Goal: Find specific page/section: Find specific page/section

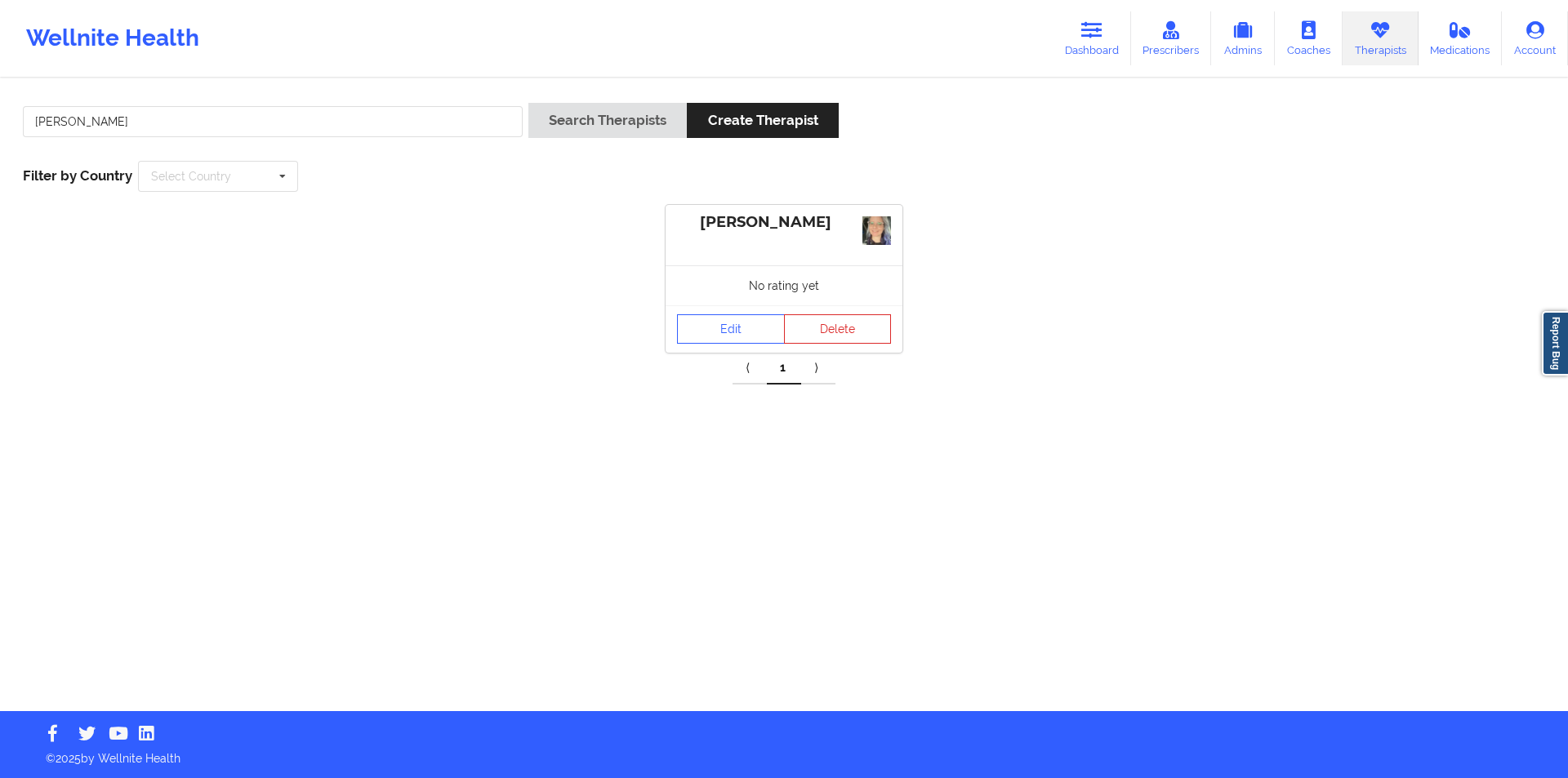
click at [289, 125] on input "[PERSON_NAME]" at bounding box center [273, 122] width 500 height 31
click at [631, 116] on button "Search Therapists" at bounding box center [607, 120] width 158 height 35
click at [841, 342] on button "Delete" at bounding box center [837, 338] width 108 height 30
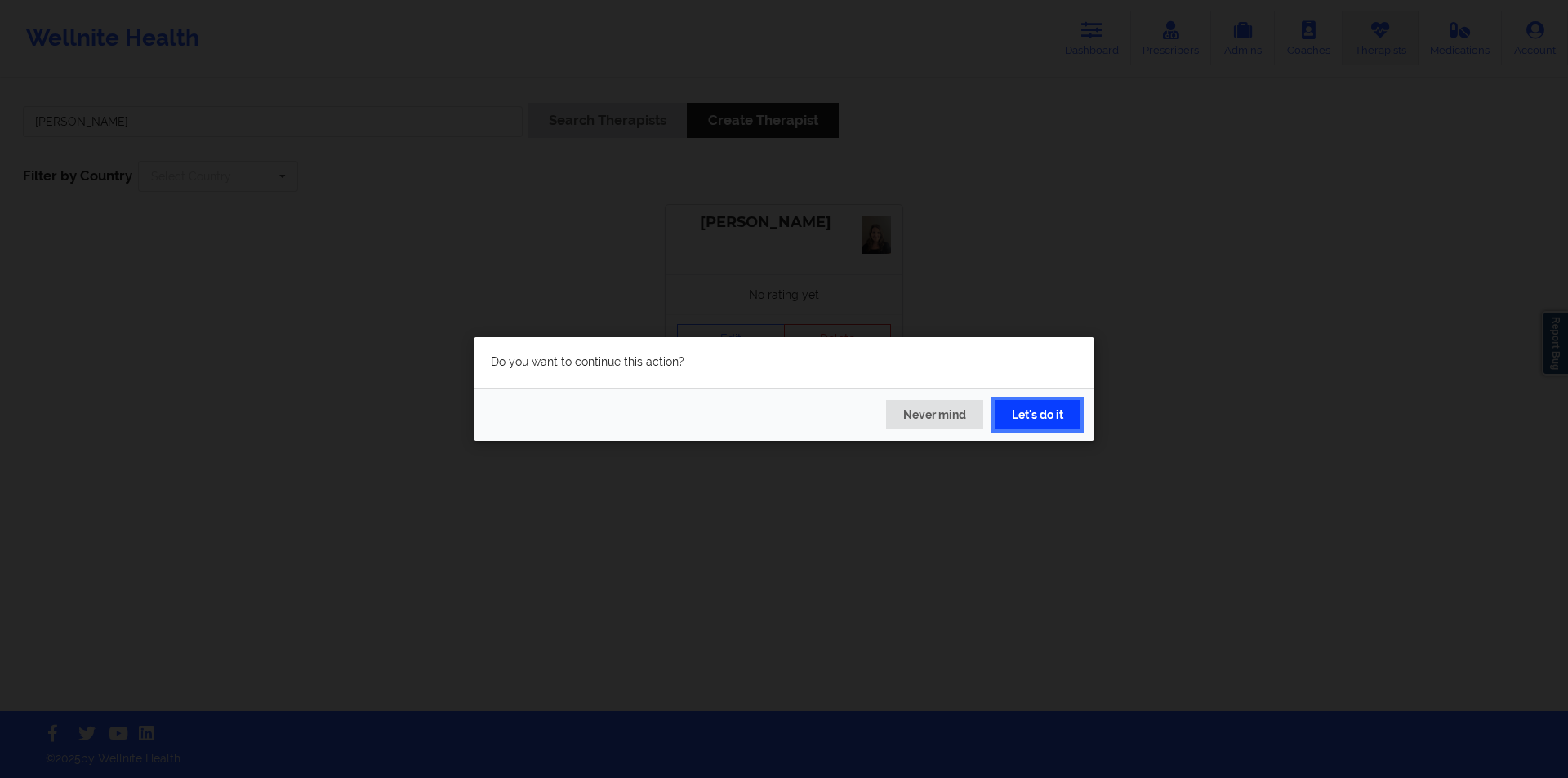
click at [1035, 419] on button "Let's do it" at bounding box center [1038, 414] width 86 height 30
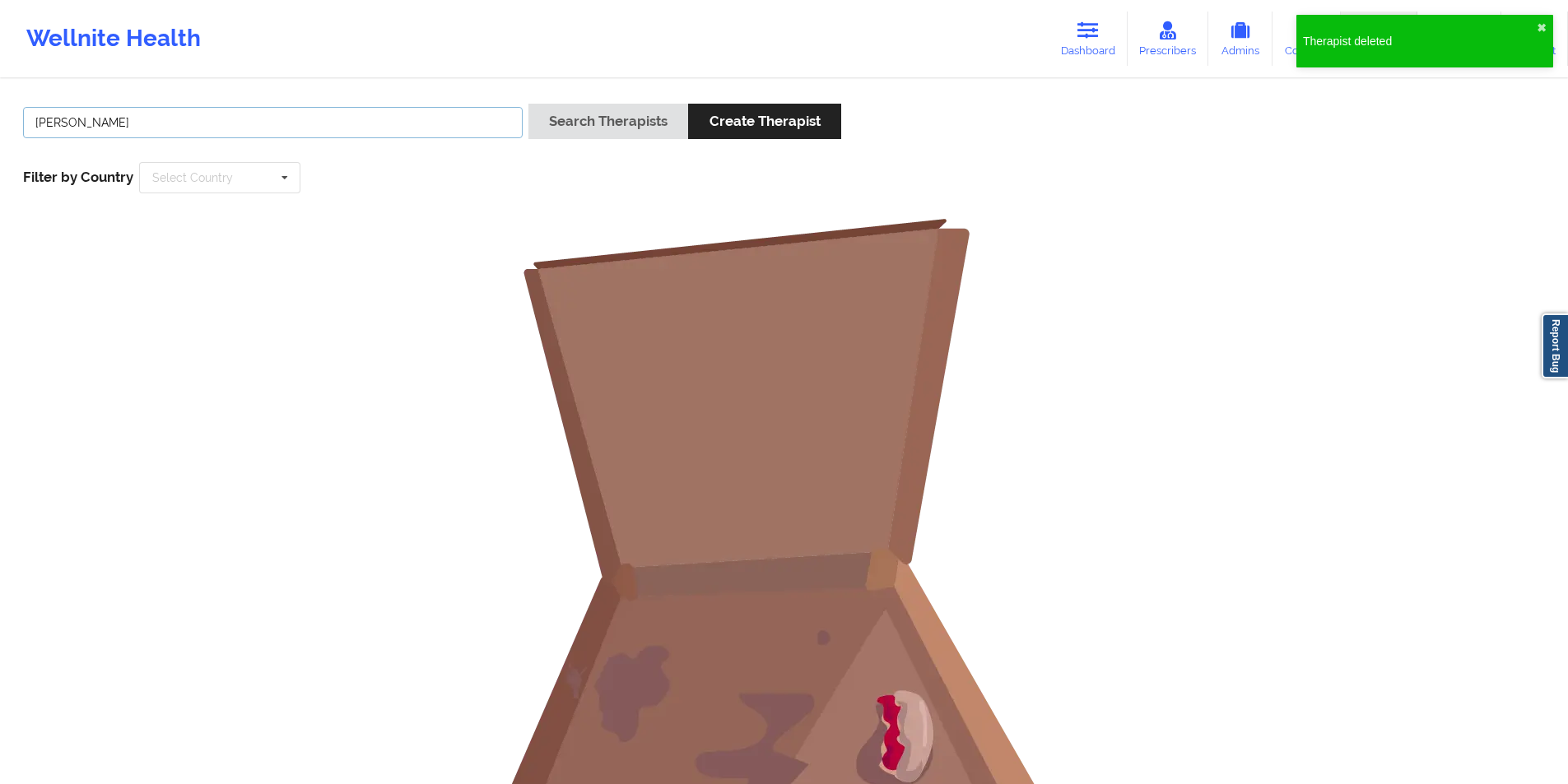
click at [320, 118] on input "[PERSON_NAME]" at bounding box center [273, 123] width 500 height 32
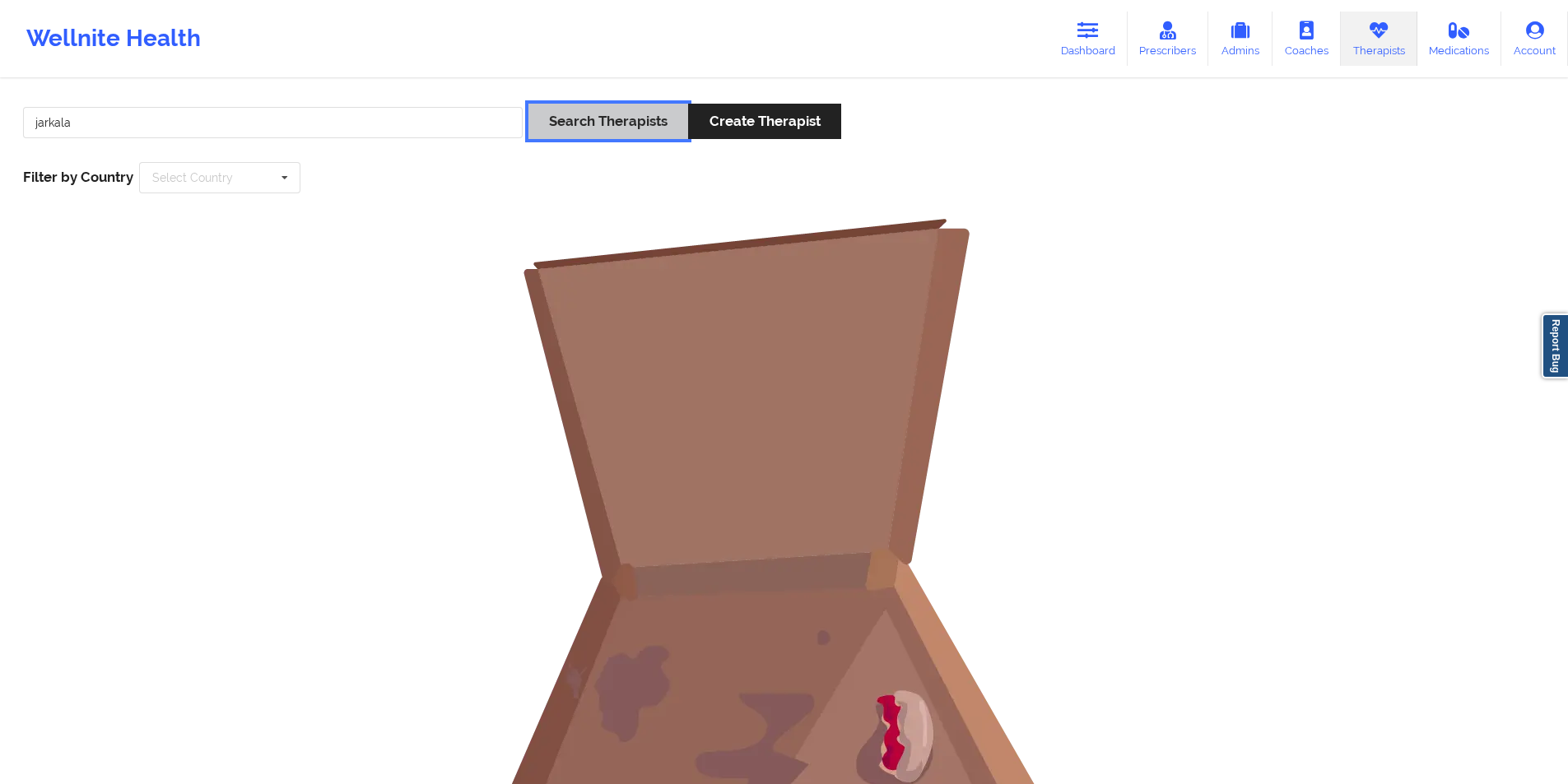
click at [582, 121] on button "Search Therapists" at bounding box center [608, 121] width 160 height 35
click at [107, 121] on input "jarkala" at bounding box center [273, 123] width 500 height 32
click at [604, 112] on button "Search Therapists" at bounding box center [608, 121] width 160 height 35
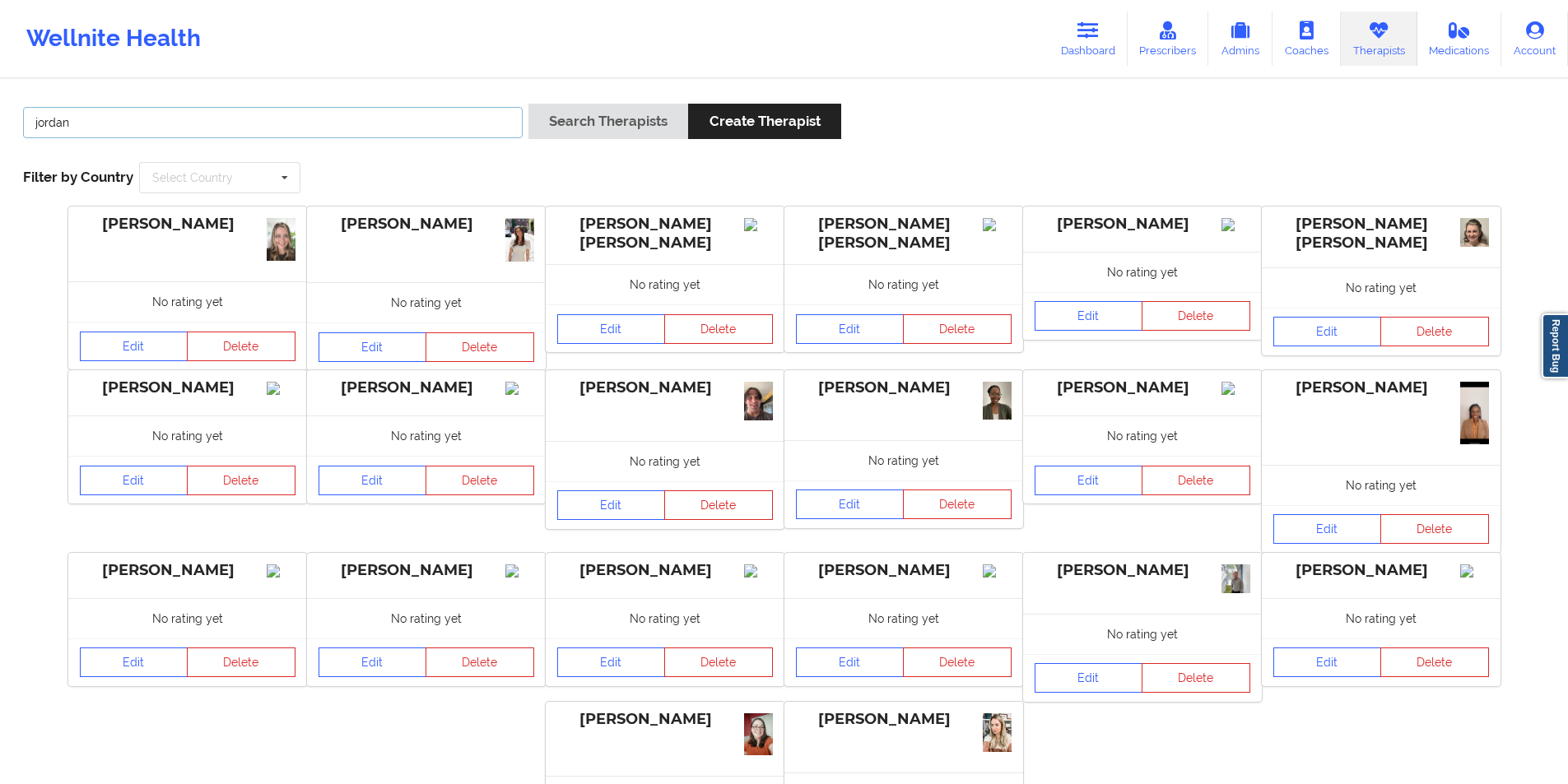
click at [35, 122] on input "jordan" at bounding box center [273, 123] width 500 height 32
click at [597, 122] on button "Search Therapists" at bounding box center [608, 121] width 160 height 35
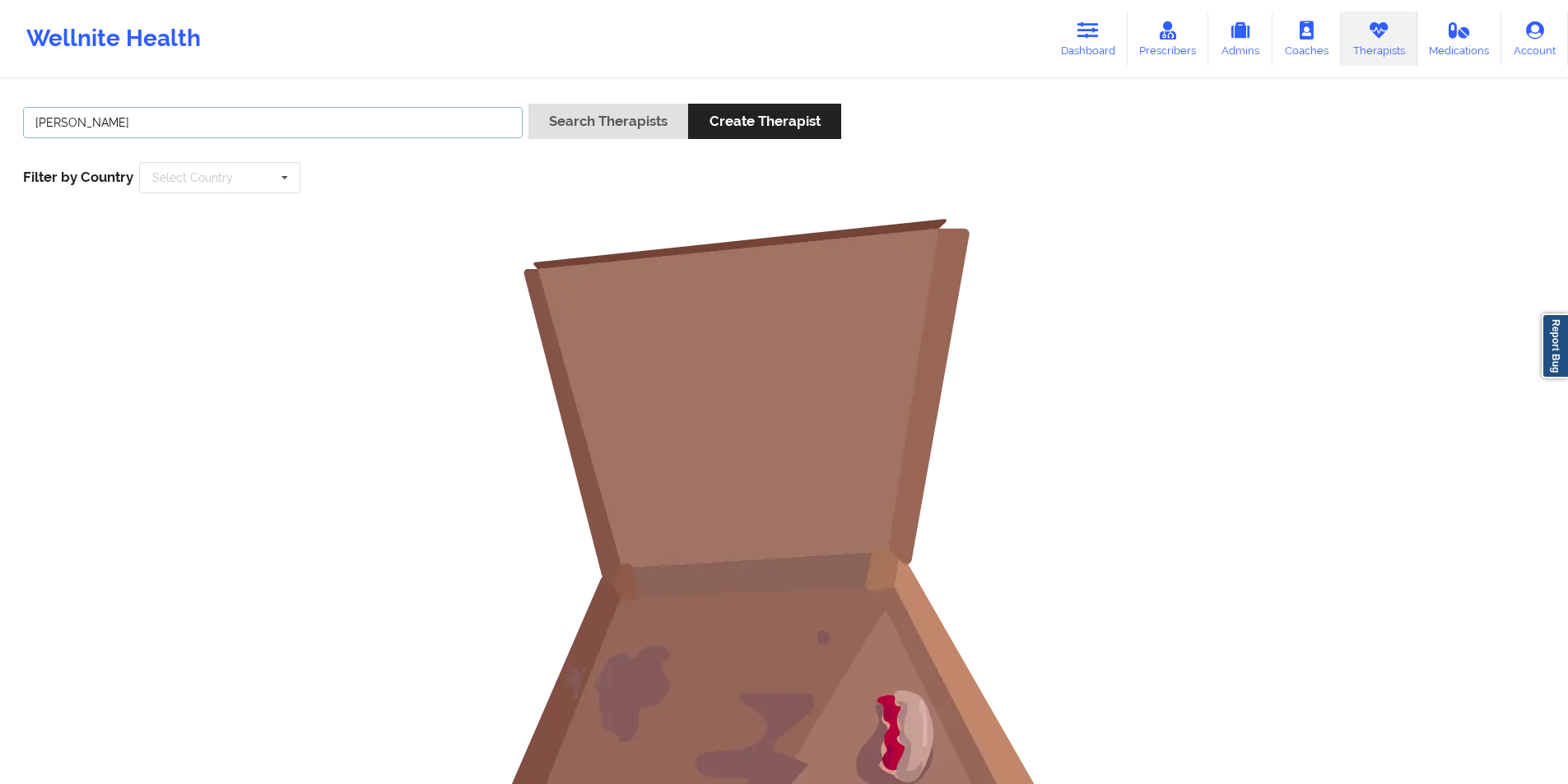
click at [51, 122] on input "[PERSON_NAME]" at bounding box center [273, 123] width 500 height 32
click at [57, 123] on input "[PERSON_NAME]" at bounding box center [273, 123] width 500 height 32
type input "[PERSON_NAME]"
click at [628, 128] on button "Search Therapists" at bounding box center [608, 121] width 160 height 35
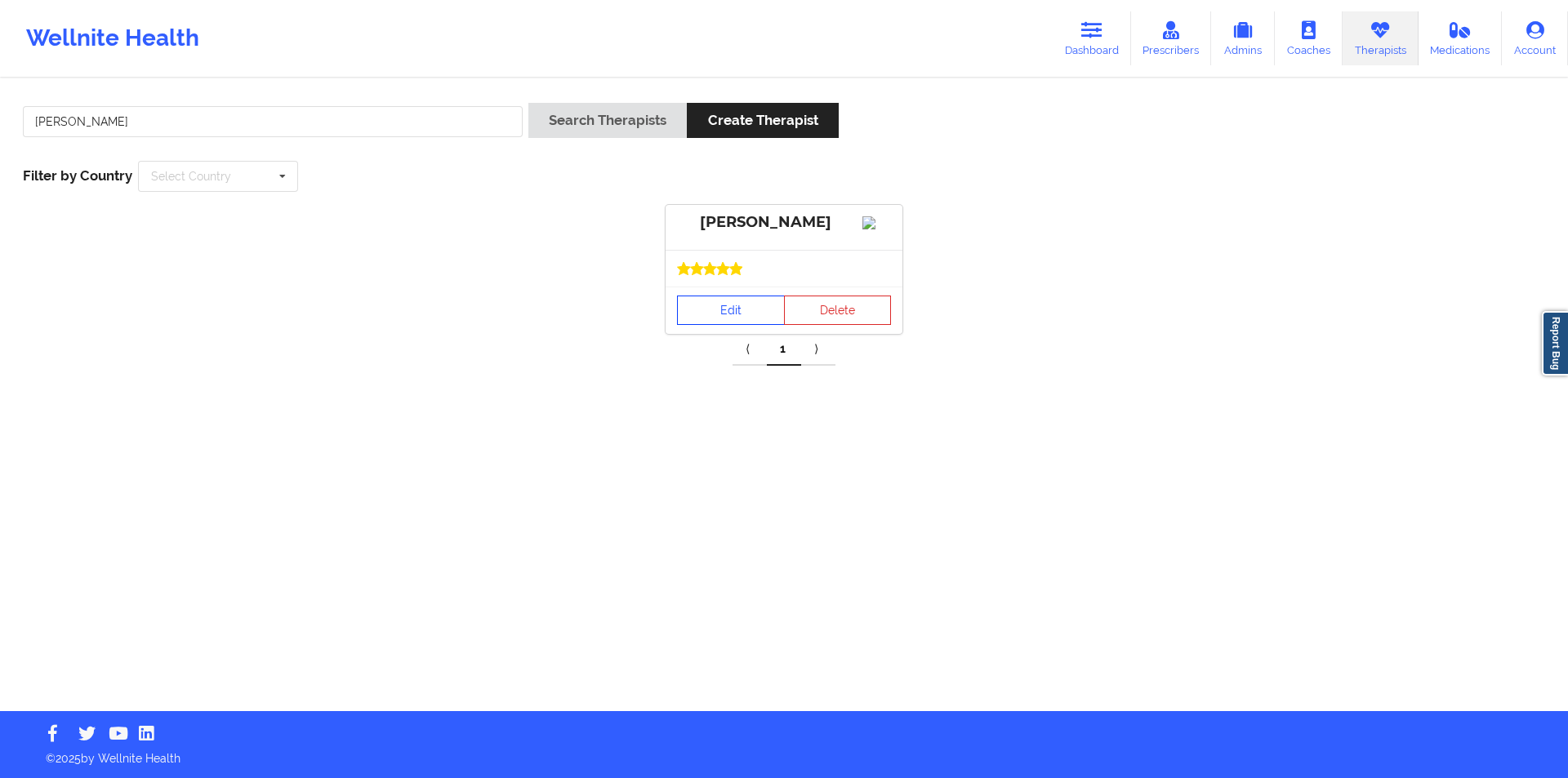
click at [724, 325] on link "Edit" at bounding box center [731, 309] width 108 height 30
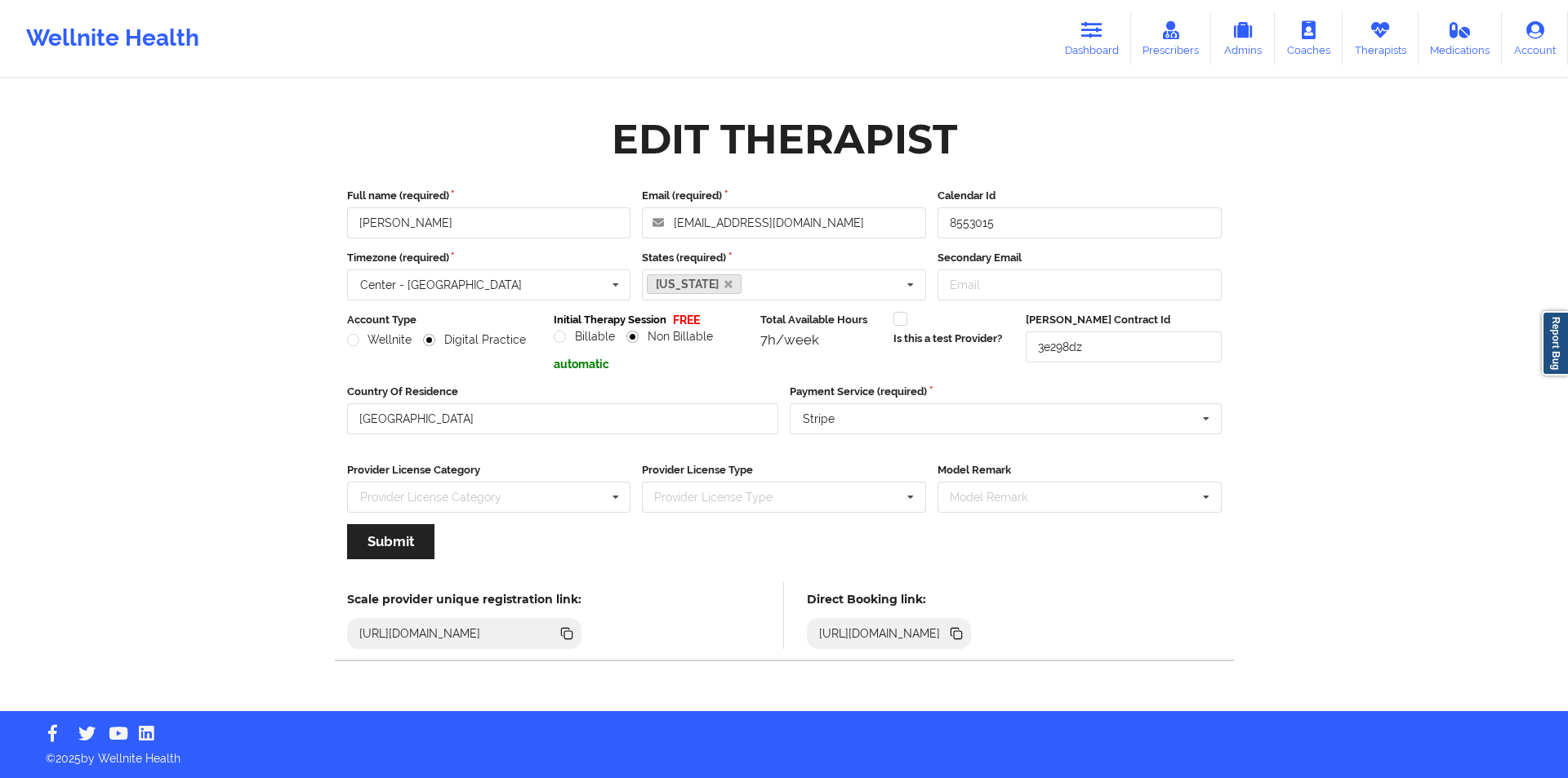
click at [572, 633] on icon at bounding box center [568, 635] width 8 height 8
